Goal: Navigation & Orientation: Find specific page/section

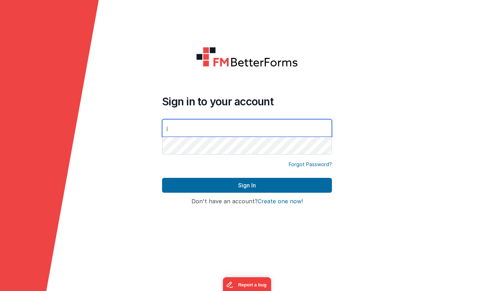
type input "[PERSON_NAME][EMAIL_ADDRESS][DOMAIN_NAME]"
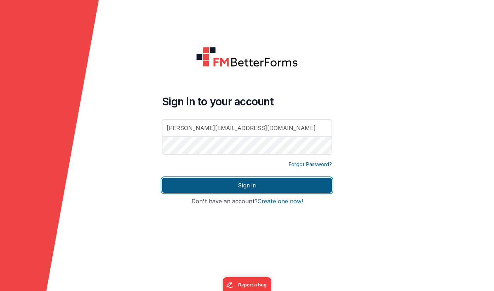
click at [238, 186] on button "Sign In" at bounding box center [247, 185] width 170 height 15
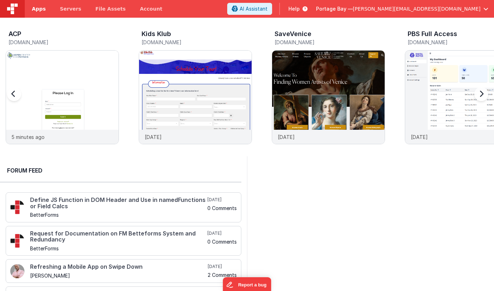
click at [40, 10] on span "Apps" at bounding box center [39, 8] width 14 height 7
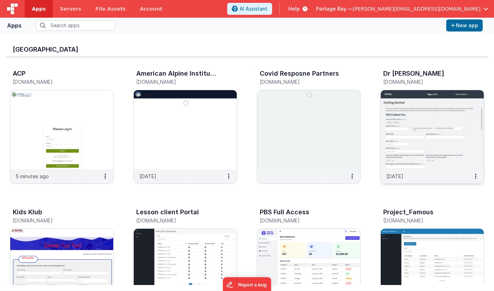
click at [438, 121] on img at bounding box center [432, 129] width 103 height 79
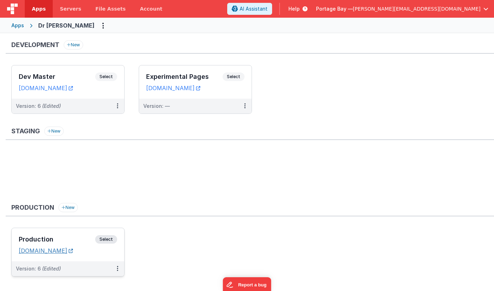
click at [51, 249] on link "[DOMAIN_NAME]" at bounding box center [46, 251] width 54 height 7
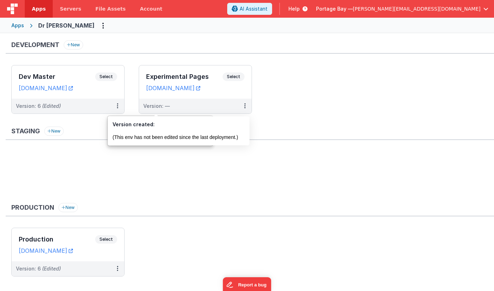
click at [39, 8] on span "Apps" at bounding box center [39, 8] width 14 height 7
